Goal: Task Accomplishment & Management: Complete application form

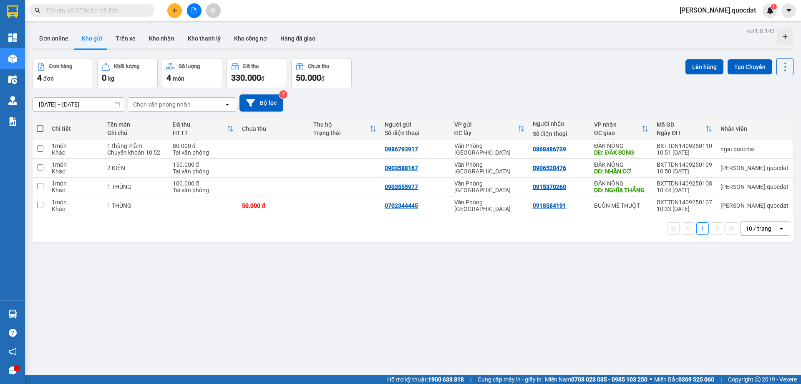
click at [174, 5] on button at bounding box center [174, 10] width 15 height 15
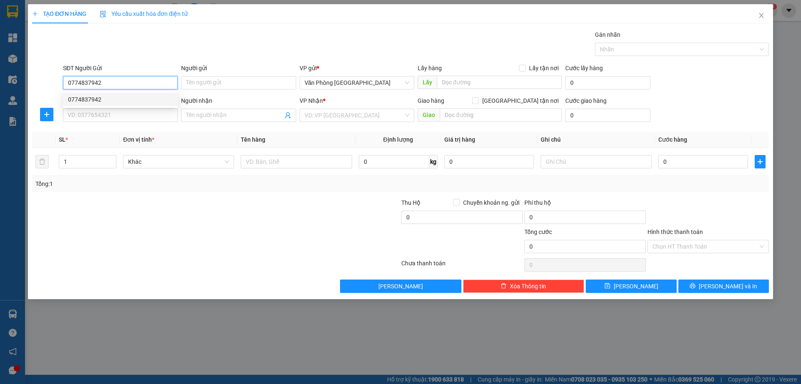
click at [89, 103] on div "0774837942" at bounding box center [120, 99] width 105 height 9
type input "0774837942"
click at [97, 108] on div "SĐT Người Nhận *" at bounding box center [120, 102] width 115 height 13
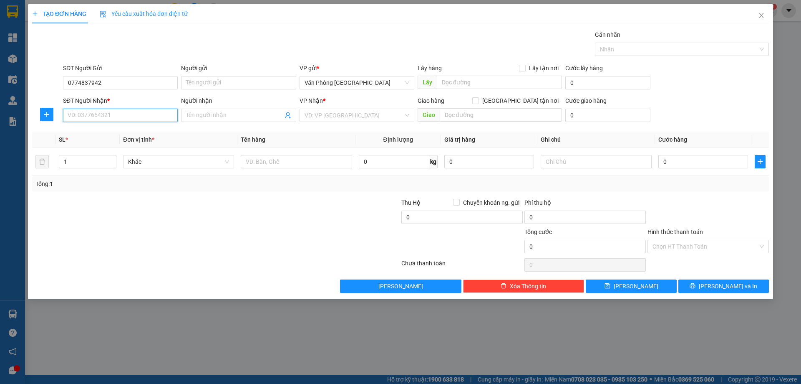
click at [97, 109] on input "SĐT Người Nhận *" at bounding box center [120, 115] width 115 height 13
drag, startPoint x: 99, startPoint y: 130, endPoint x: 93, endPoint y: 141, distance: 12.5
click at [99, 131] on div "0916664349" at bounding box center [120, 131] width 105 height 9
type input "0916664349"
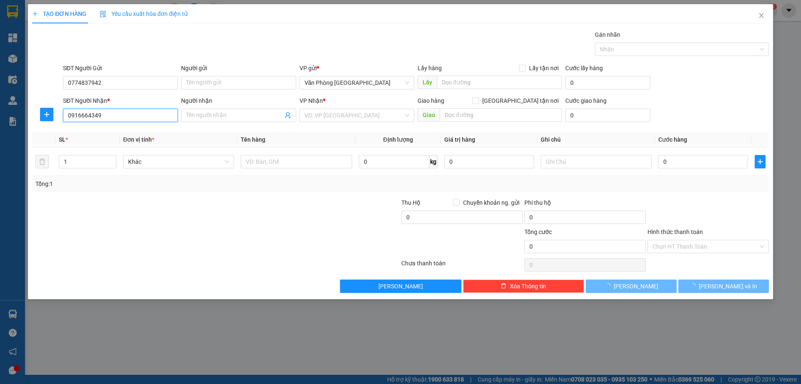
type input "VÂN CANH - BÌNH ĐỊNH"
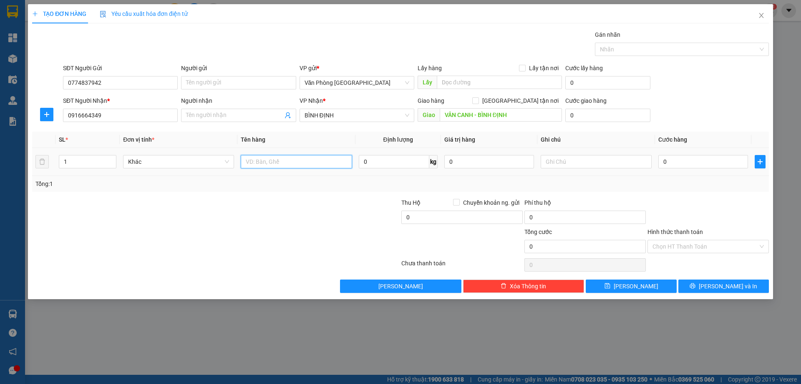
click at [279, 164] on input "text" at bounding box center [296, 161] width 111 height 13
type input "2 THÙNG"
drag, startPoint x: 701, startPoint y: 181, endPoint x: 698, endPoint y: 168, distance: 13.7
click at [701, 181] on div "Tổng: 1" at bounding box center [400, 183] width 730 height 9
click at [697, 166] on input "0" at bounding box center [704, 161] width 90 height 13
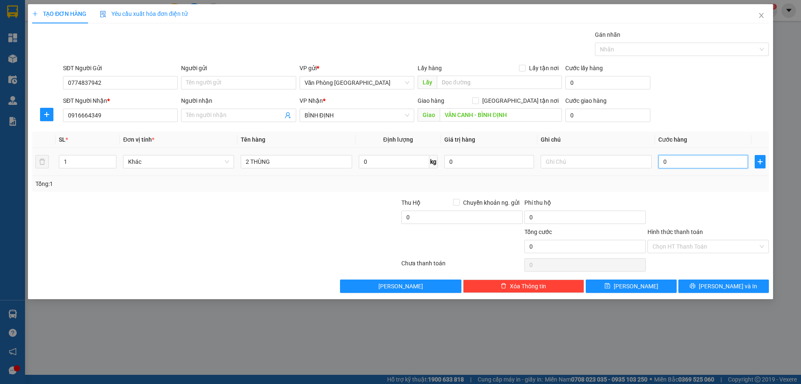
type input "1"
type input "15"
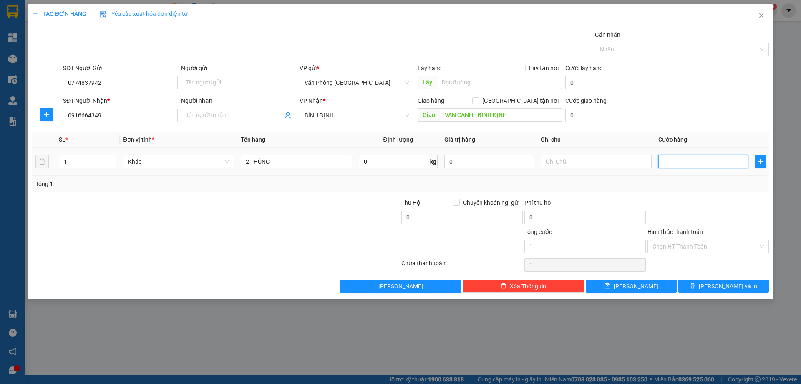
type input "15"
type input "150"
type input "150.000"
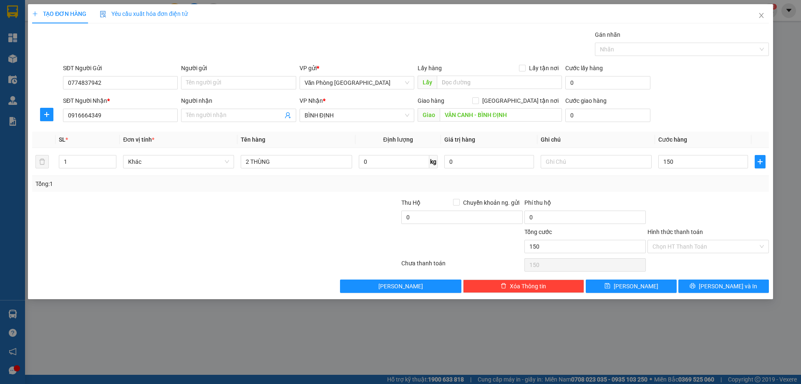
type input "150.000"
click at [679, 205] on div at bounding box center [708, 212] width 123 height 29
click at [726, 281] on span "[PERSON_NAME] và In" at bounding box center [728, 285] width 58 height 9
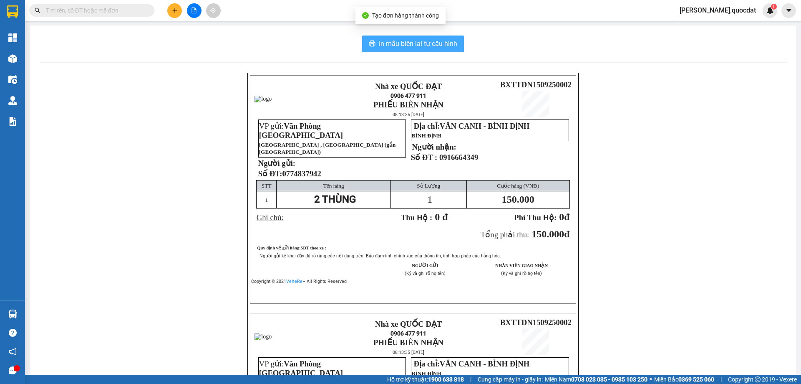
click at [421, 48] on span "In mẫu biên lai tự cấu hình" at bounding box center [418, 43] width 78 height 10
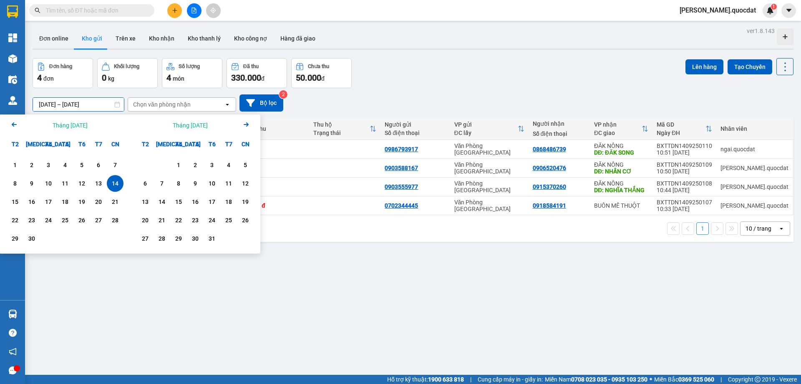
click at [76, 102] on input "[DATE] – [DATE]" at bounding box center [78, 104] width 91 height 13
click at [9, 196] on div "15" at bounding box center [15, 201] width 17 height 17
type input "[DATE] – [DATE]"
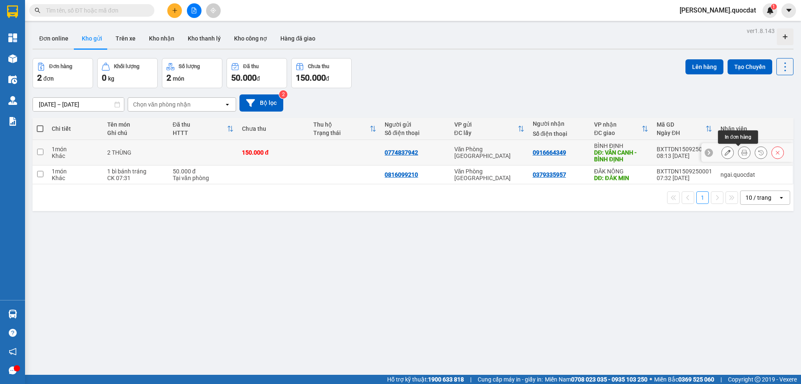
click at [742, 151] on button at bounding box center [745, 152] width 12 height 15
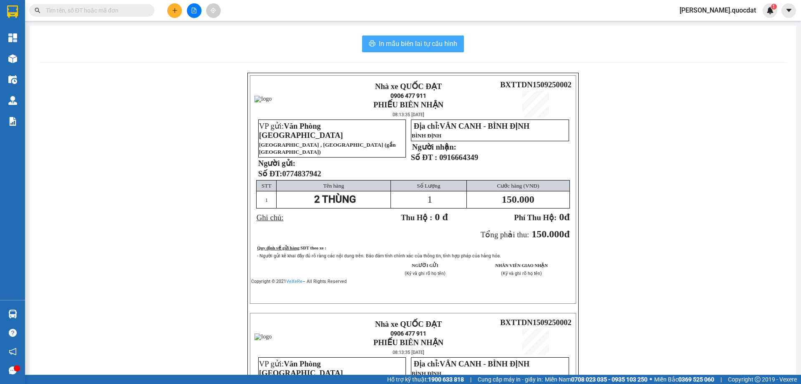
click at [440, 45] on span "In mẫu biên lai tự cấu hình" at bounding box center [418, 43] width 78 height 10
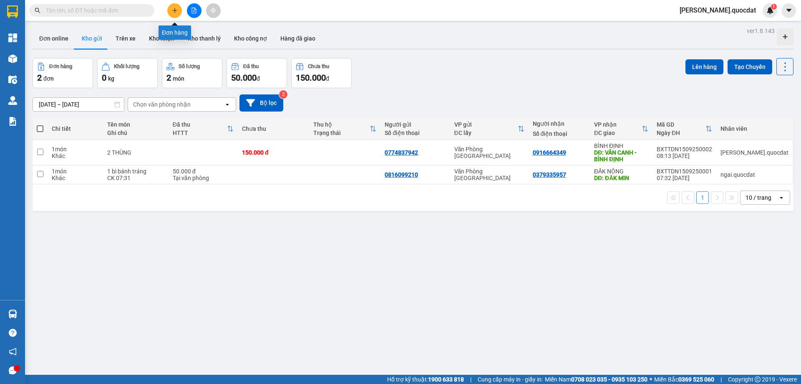
click at [174, 13] on icon "plus" at bounding box center [175, 11] width 6 height 6
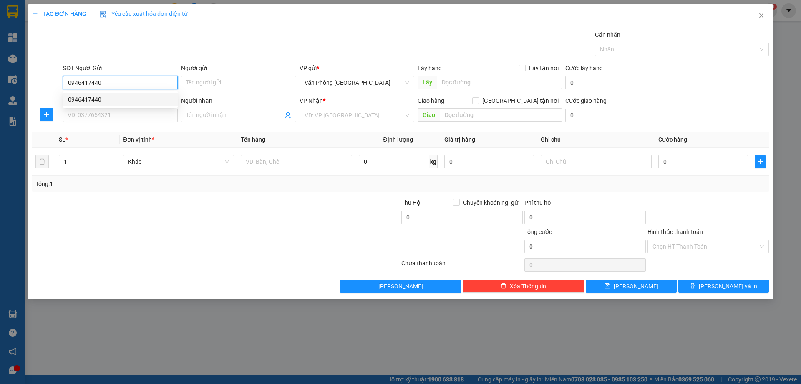
click at [101, 100] on div "0946417440" at bounding box center [120, 99] width 105 height 9
type input "0946417440"
click at [107, 106] on div "SĐT Người Nhận *" at bounding box center [120, 102] width 115 height 13
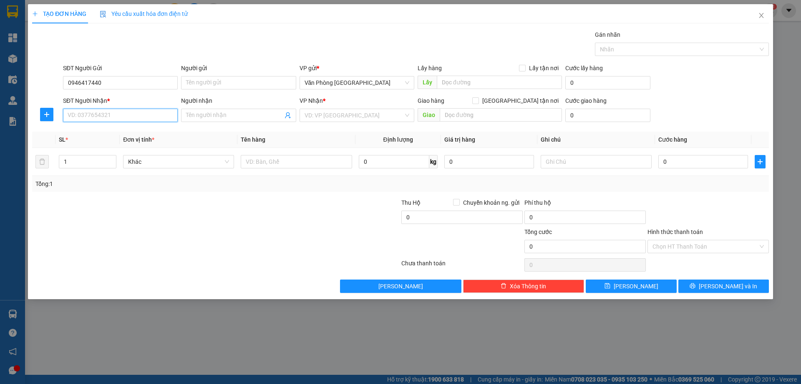
click at [106, 111] on input "SĐT Người Nhận *" at bounding box center [120, 115] width 115 height 13
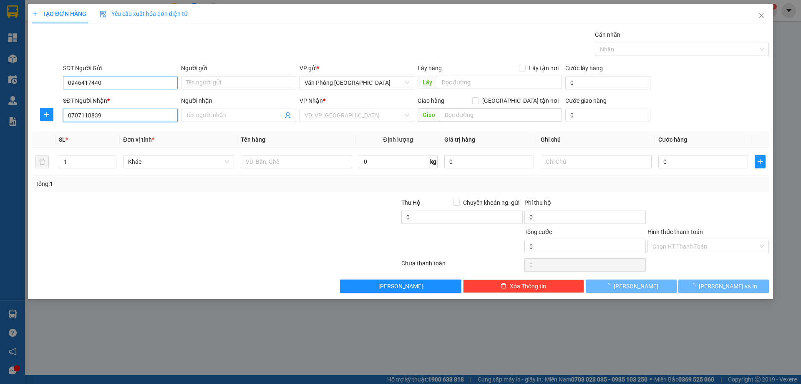
type input "0707118839"
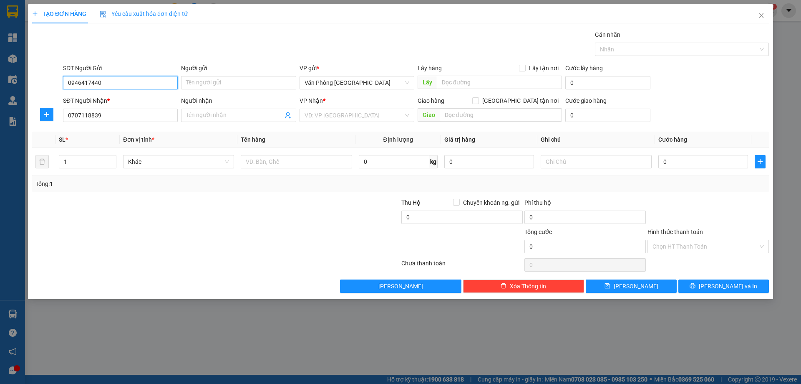
click at [99, 84] on input "0946417440" at bounding box center [120, 82] width 115 height 13
click at [351, 112] on input "search" at bounding box center [354, 115] width 99 height 13
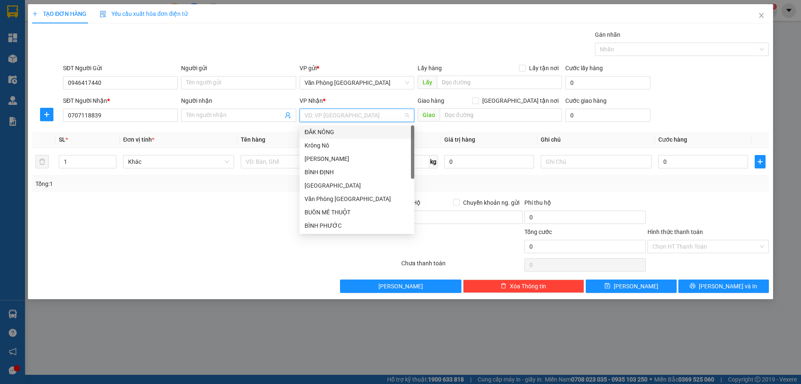
click at [322, 132] on div "ĐĂK NÔNG" at bounding box center [357, 131] width 105 height 9
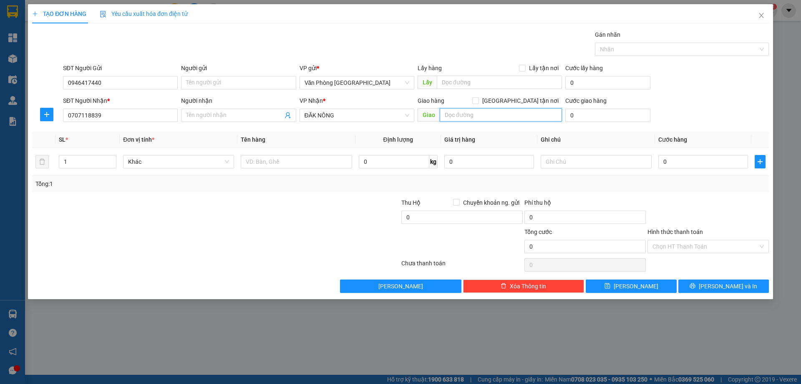
click at [457, 118] on input "text" at bounding box center [501, 114] width 122 height 13
type input "D"
type input "ĐĂK SONG"
click at [330, 157] on input "text" at bounding box center [296, 161] width 111 height 13
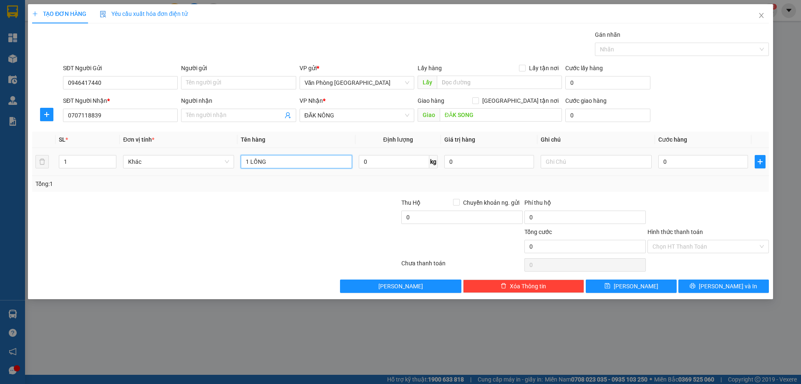
type input "1 LỒNG"
type input "1"
type input "15"
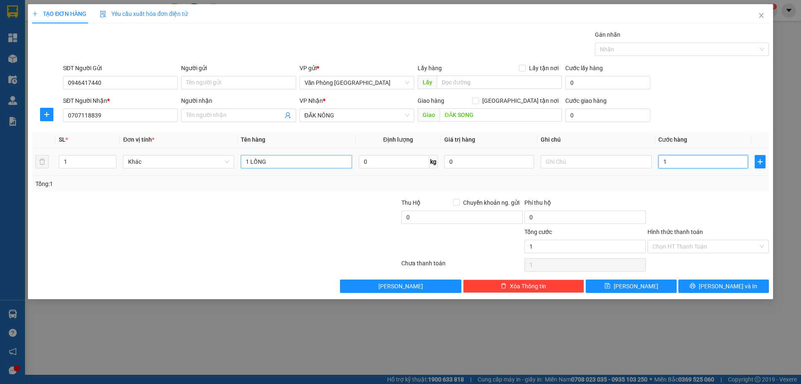
type input "15"
type input "150"
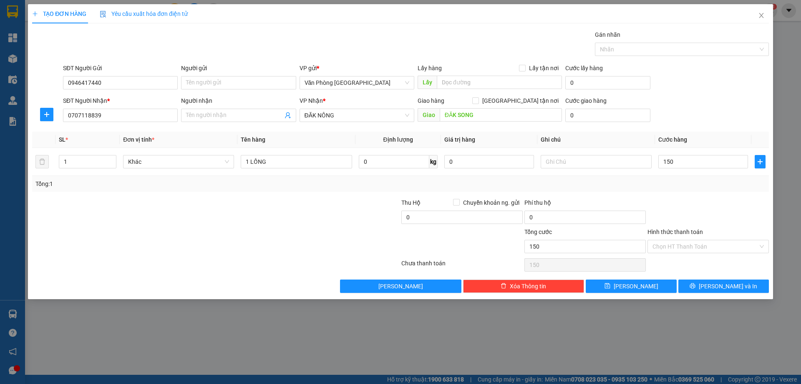
type input "150.000"
click at [709, 206] on div at bounding box center [708, 212] width 123 height 29
click at [728, 287] on span "[PERSON_NAME] và In" at bounding box center [728, 285] width 58 height 9
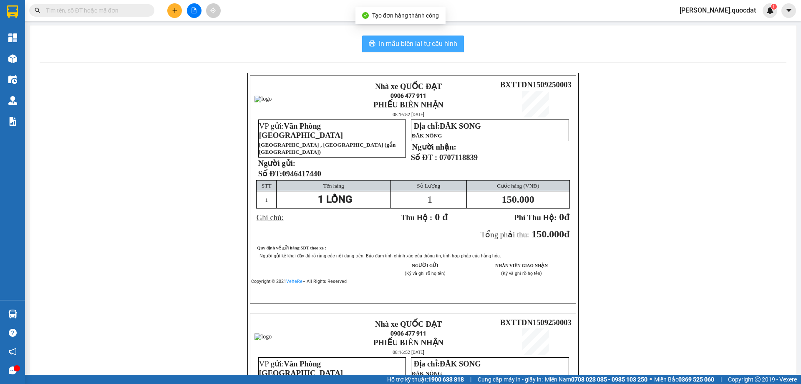
click at [391, 45] on span "In mẫu biên lai tự cấu hình" at bounding box center [418, 43] width 78 height 10
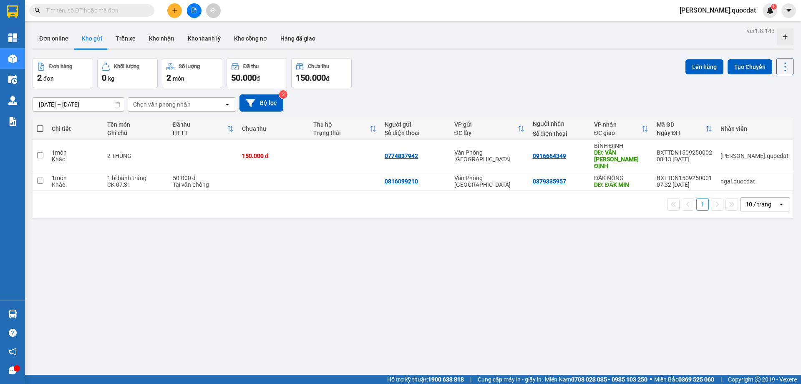
click at [136, 9] on input "text" at bounding box center [95, 10] width 99 height 9
paste input "0946417440"
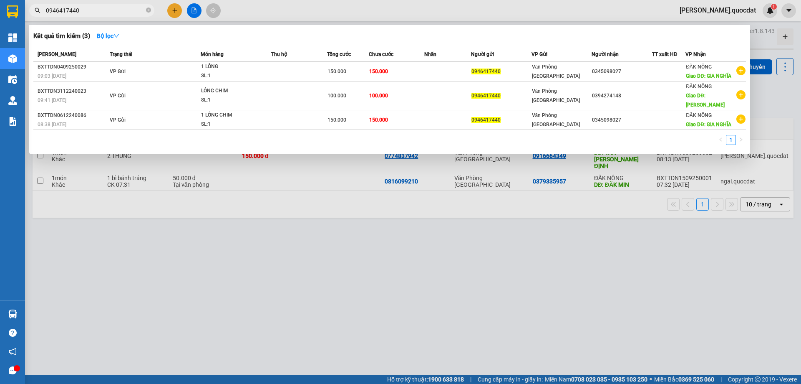
type input "0946417440"
